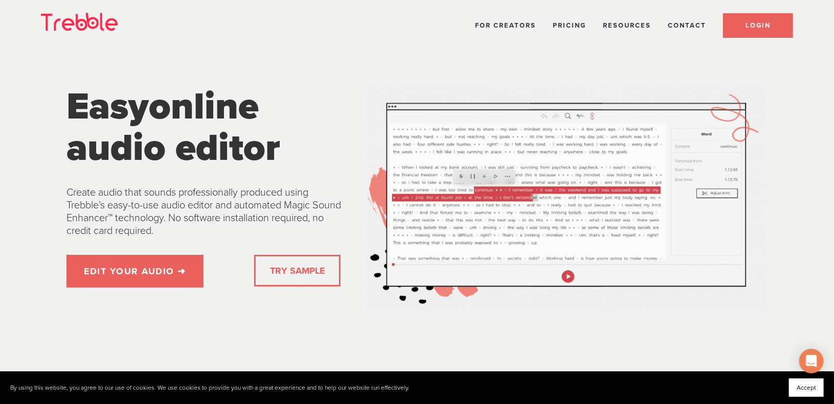
click at [754, 26] on span "LOGIN" at bounding box center [757, 25] width 25 height 8
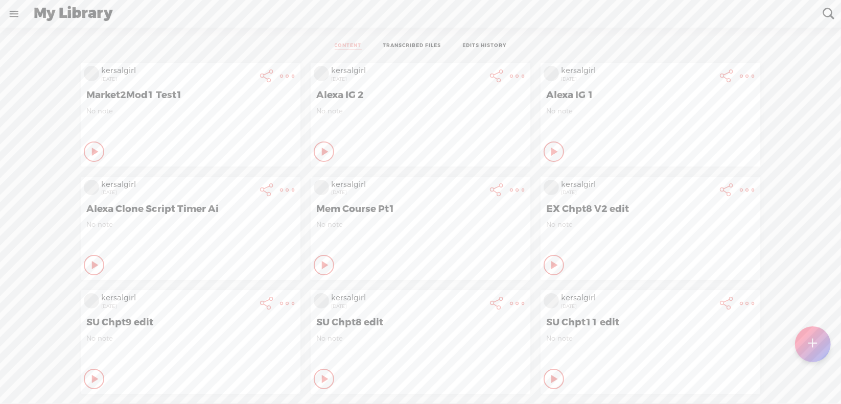
click at [280, 74] on t at bounding box center [287, 76] width 14 height 14
click at [210, 107] on link "Edit" at bounding box center [225, 111] width 116 height 24
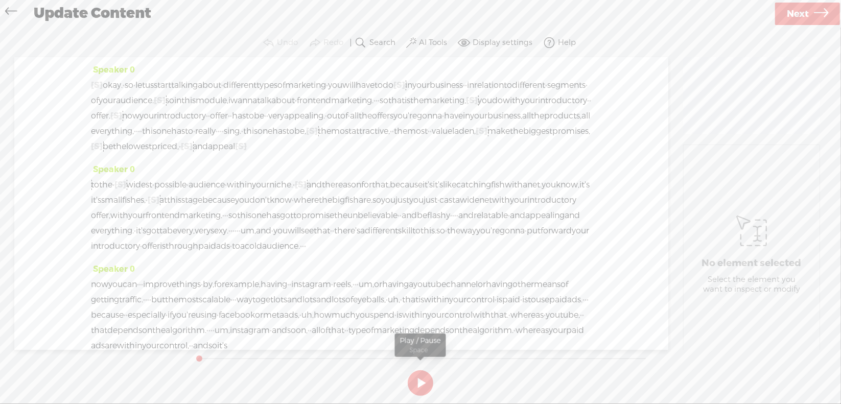
click at [421, 384] on button at bounding box center [421, 384] width 26 height 26
click at [0, 0] on button at bounding box center [0, 0] width 0 height 0
click at [414, 385] on section at bounding box center [421, 383] width 458 height 34
click at [0, 0] on button at bounding box center [0, 0] width 0 height 0
click at [418, 377] on button at bounding box center [421, 384] width 26 height 26
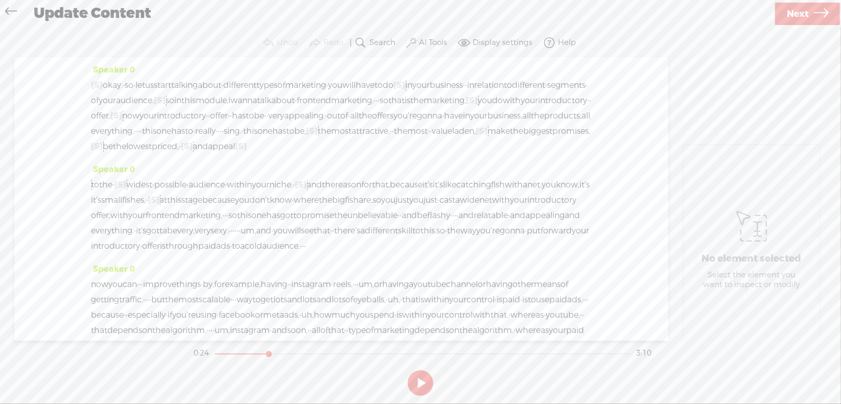
click at [419, 377] on button at bounding box center [421, 384] width 26 height 26
click at [0, 0] on button at bounding box center [0, 0] width 0 height 0
click at [420, 377] on button at bounding box center [421, 384] width 26 height 26
